Goal: Navigation & Orientation: Find specific page/section

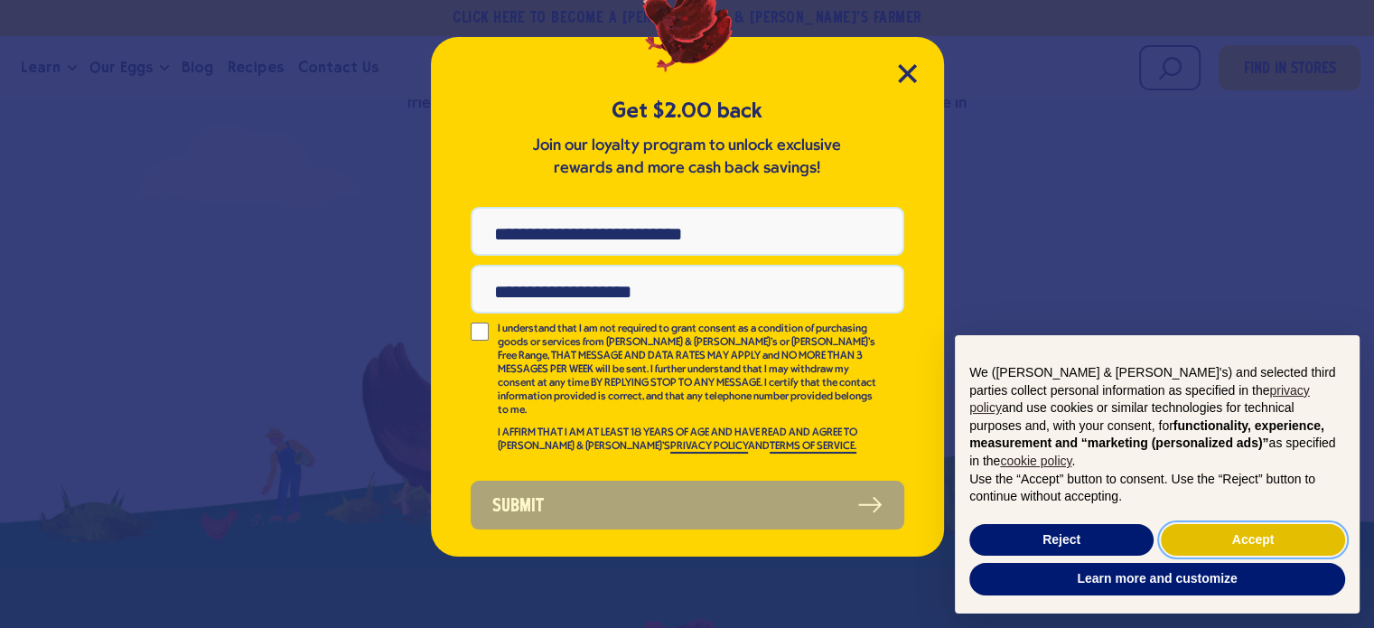
click at [1240, 541] on button "Accept" at bounding box center [1253, 540] width 184 height 33
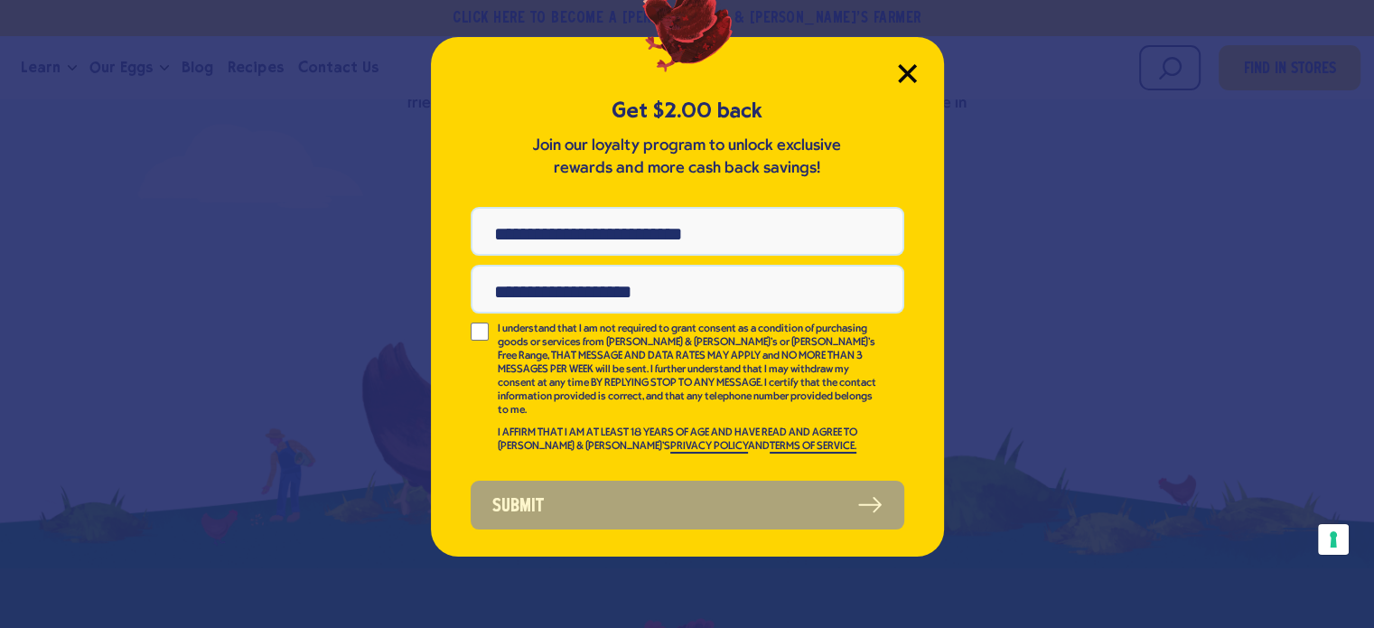
click at [909, 71] on icon "Close Modal" at bounding box center [907, 73] width 16 height 16
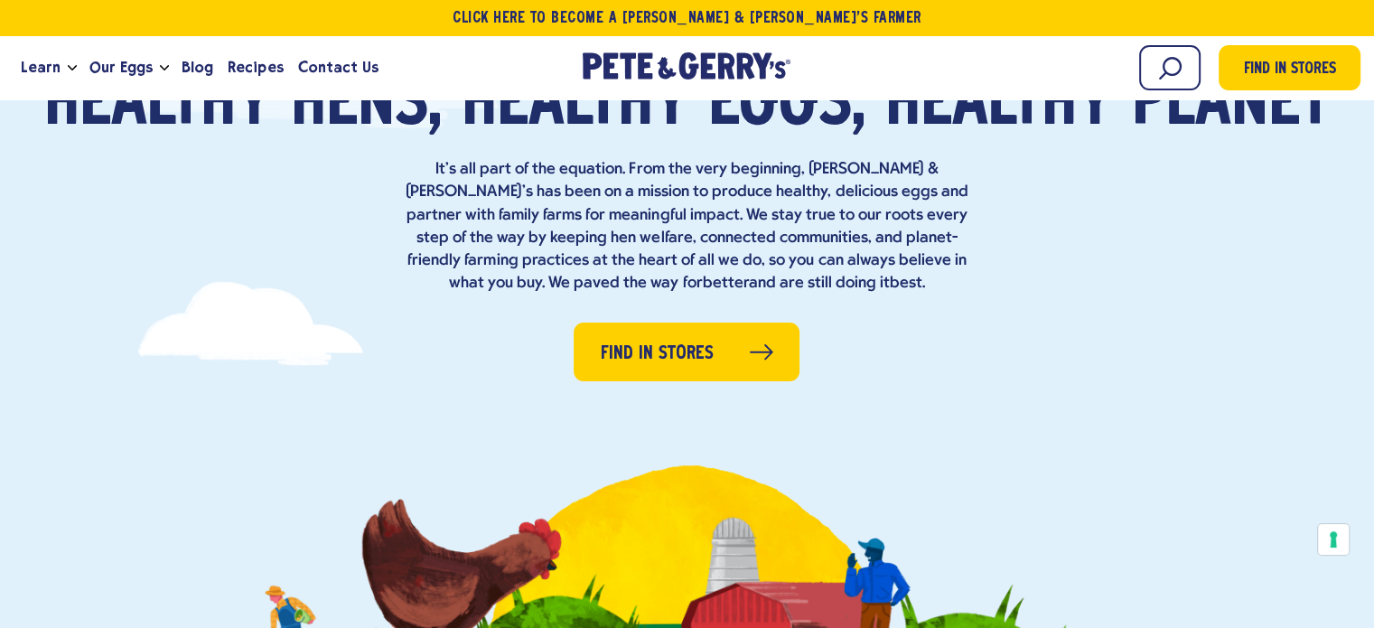
scroll to position [361, 0]
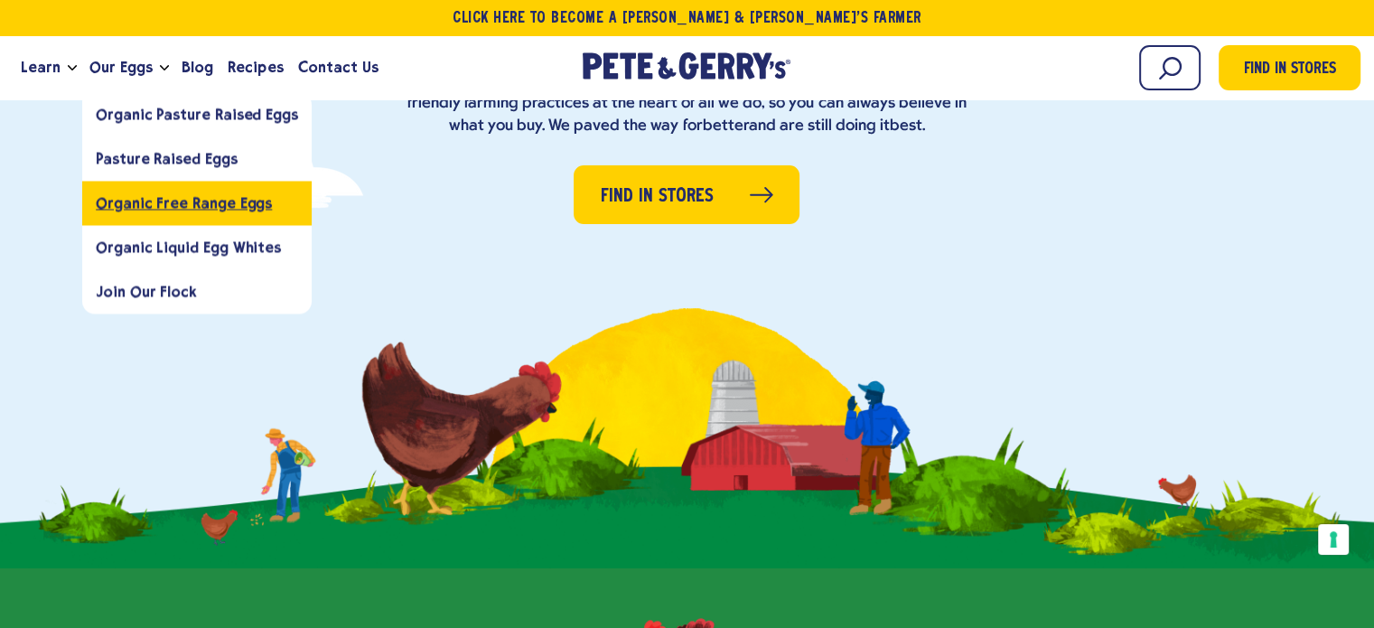
click at [135, 202] on span "Organic Free Range Eggs" at bounding box center [184, 202] width 176 height 17
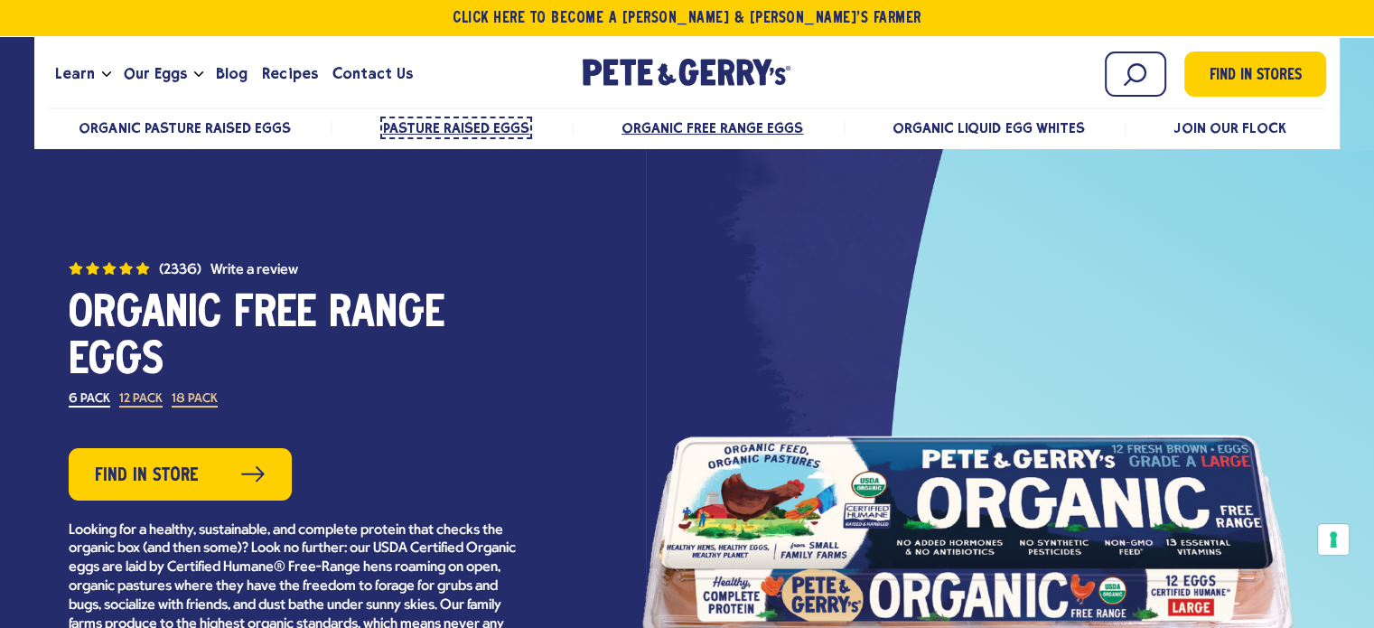
click at [457, 123] on span "Pasture Raised Eggs" at bounding box center [456, 127] width 146 height 17
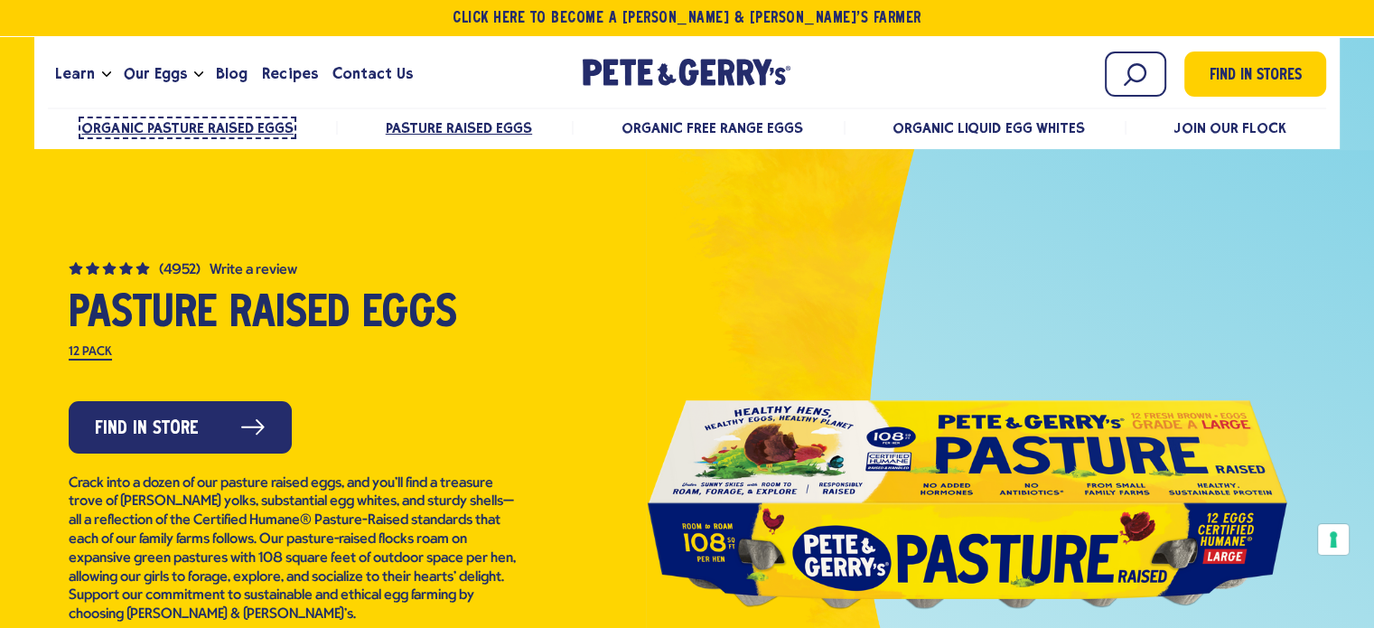
click at [217, 126] on span "Organic Pasture Raised Eggs" at bounding box center [187, 127] width 212 height 17
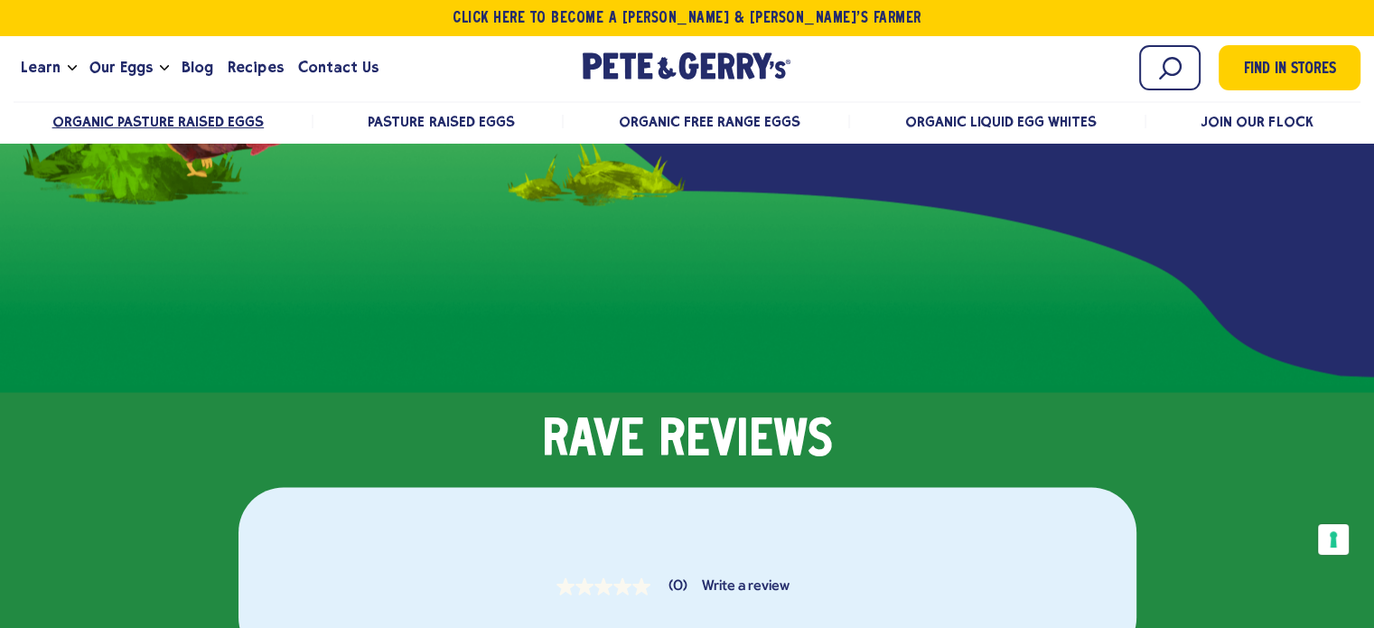
scroll to position [2800, 0]
